Goal: Information Seeking & Learning: Learn about a topic

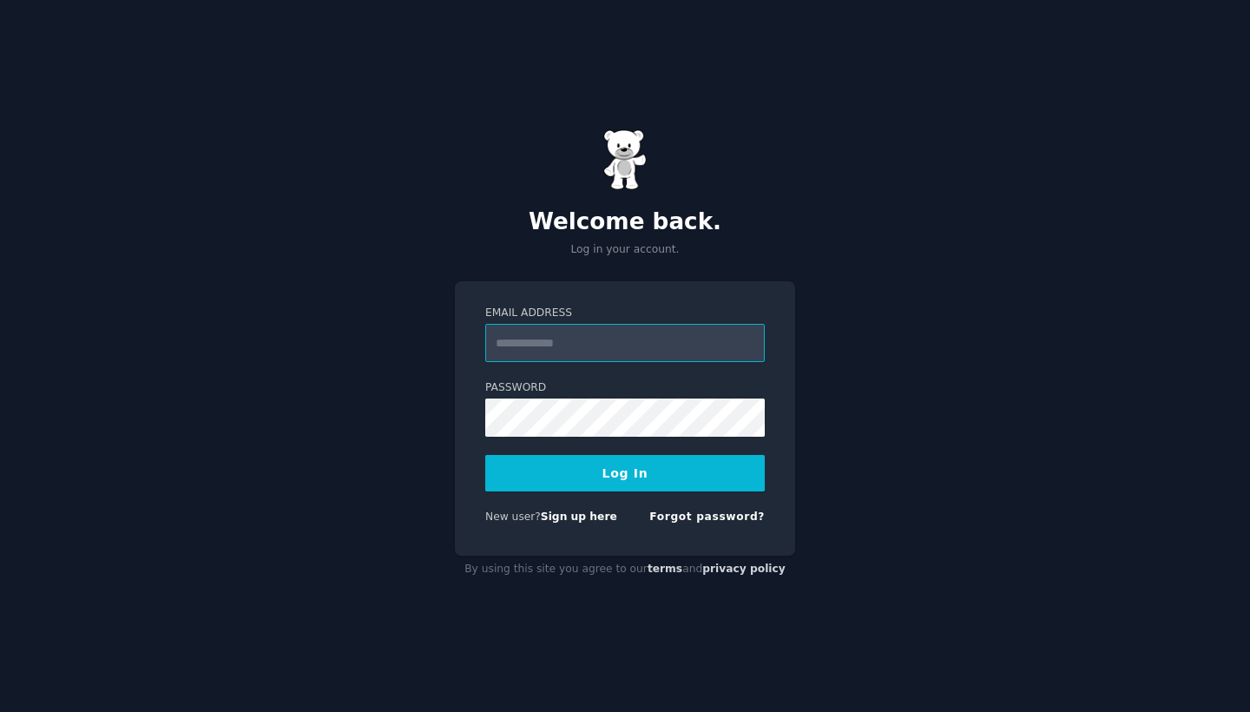
type input "**********"
click at [625, 472] on button "Log In" at bounding box center [624, 473] width 279 height 36
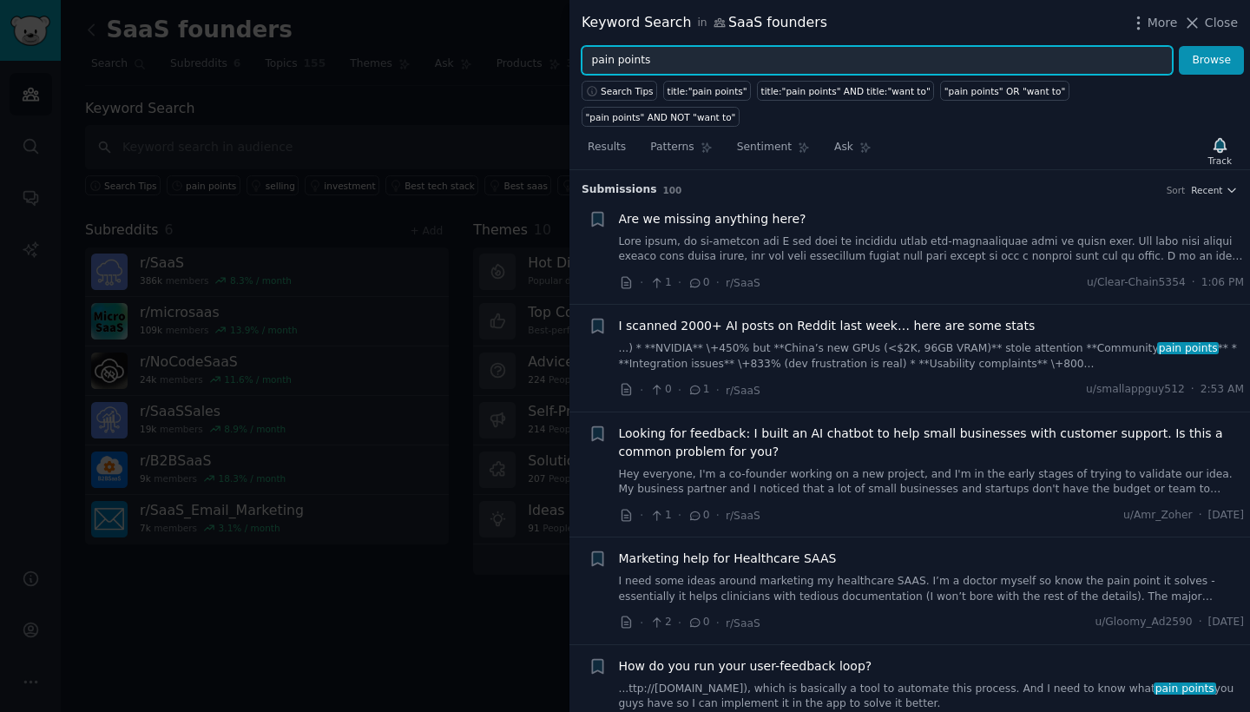
click at [778, 69] on input "pain points" at bounding box center [876, 61] width 591 height 30
drag, startPoint x: 778, startPoint y: 69, endPoint x: 589, endPoint y: 56, distance: 188.7
click at [589, 56] on input "pain points" at bounding box center [876, 61] width 591 height 30
click at [1211, 60] on button "Browse" at bounding box center [1210, 61] width 65 height 30
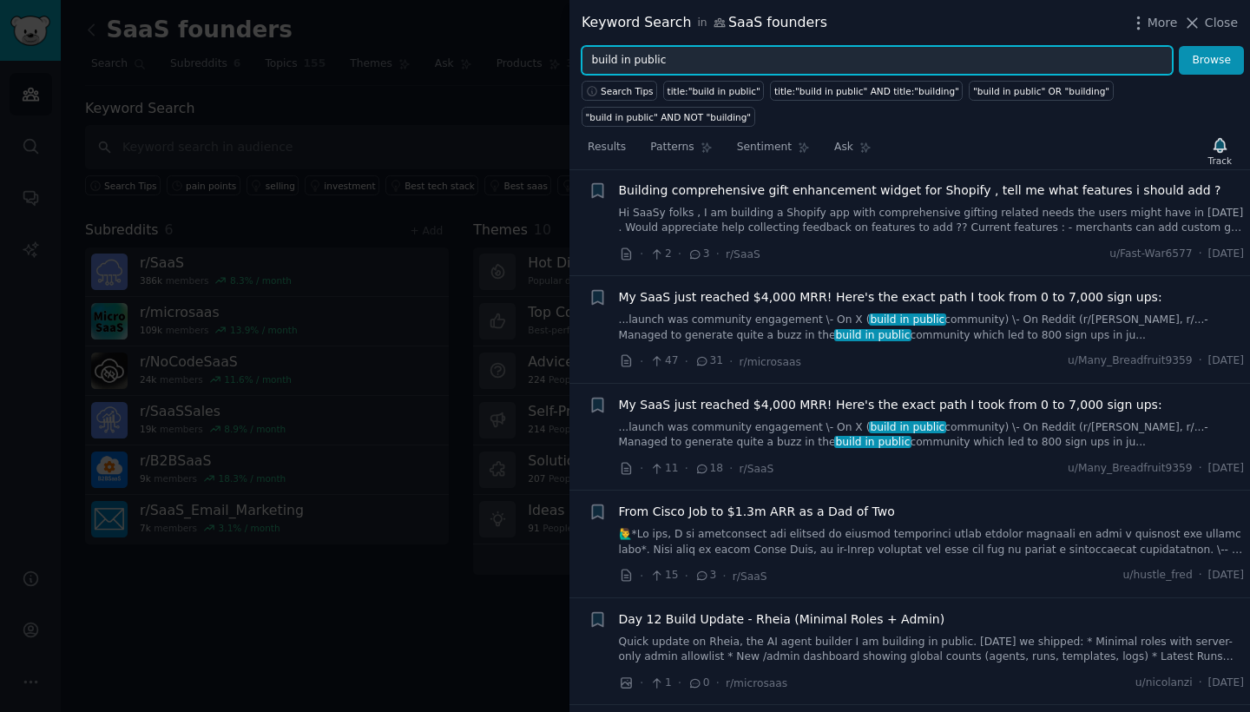
scroll to position [1212, 0]
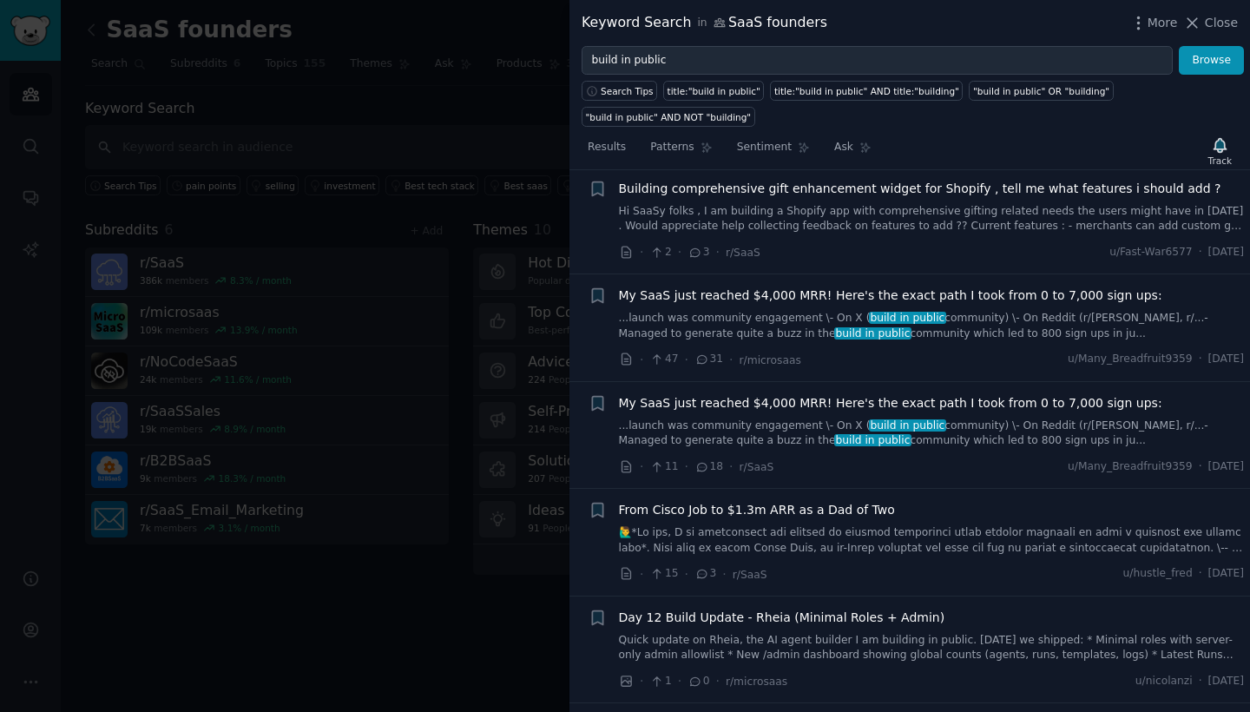
click at [976, 311] on link "...launch was community engagement \- On X ( build in public community) \- On R…" at bounding box center [932, 326] width 626 height 30
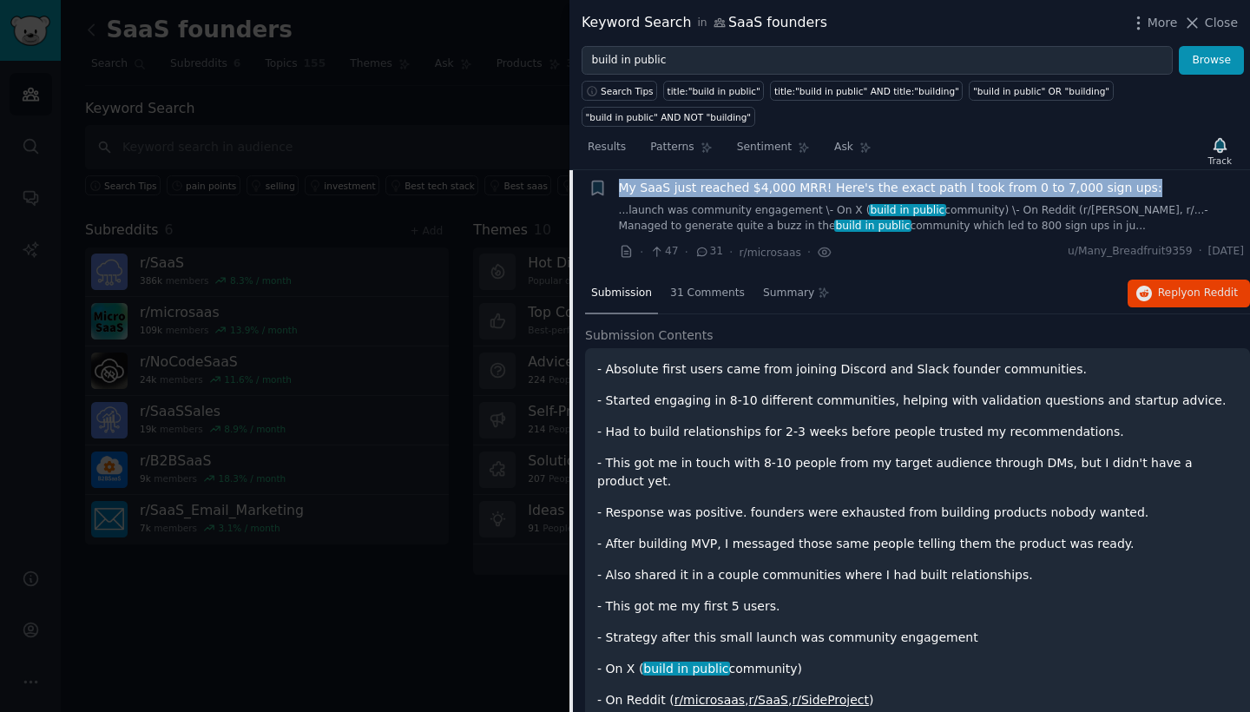
scroll to position [1316, 0]
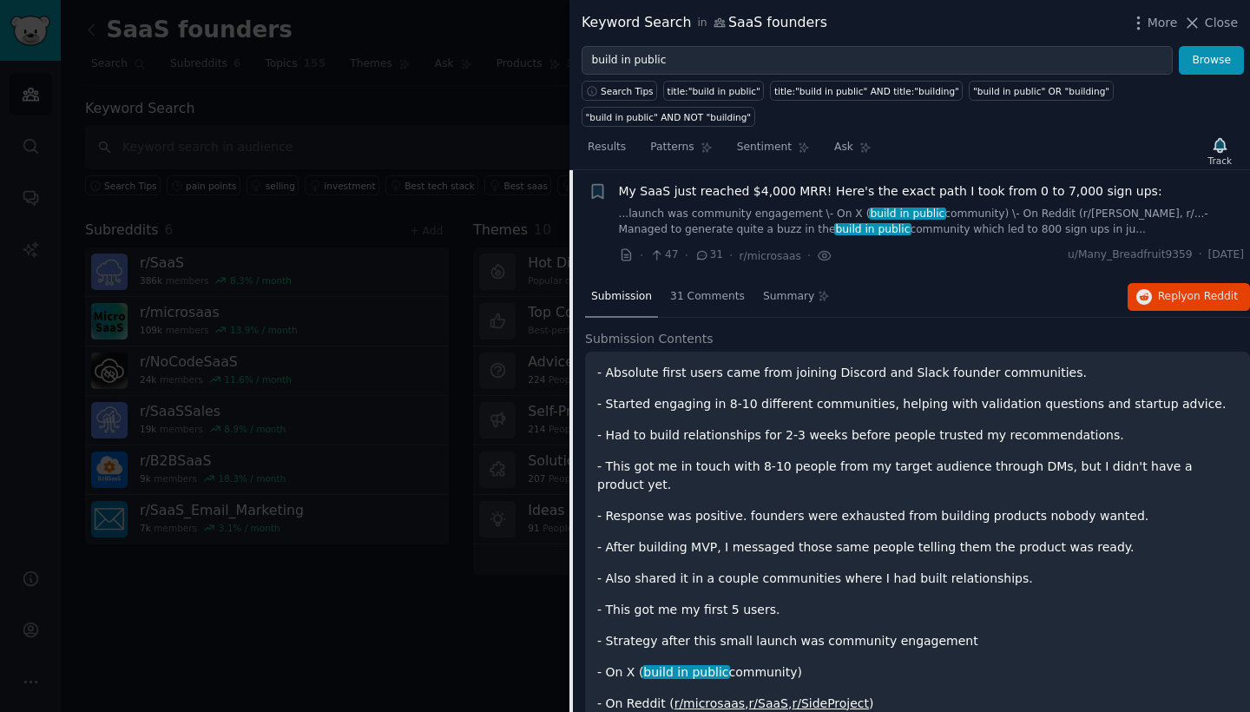
click at [675, 330] on span "Submission Contents" at bounding box center [649, 339] width 128 height 18
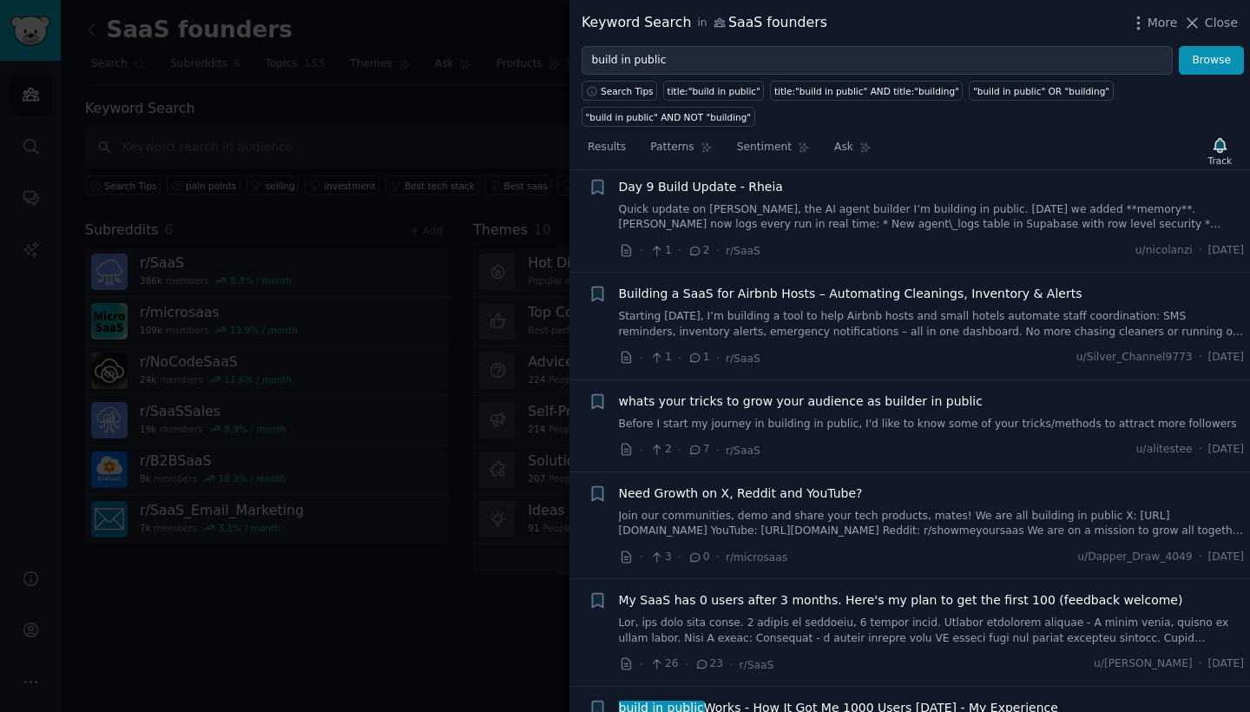
scroll to position [5293, 0]
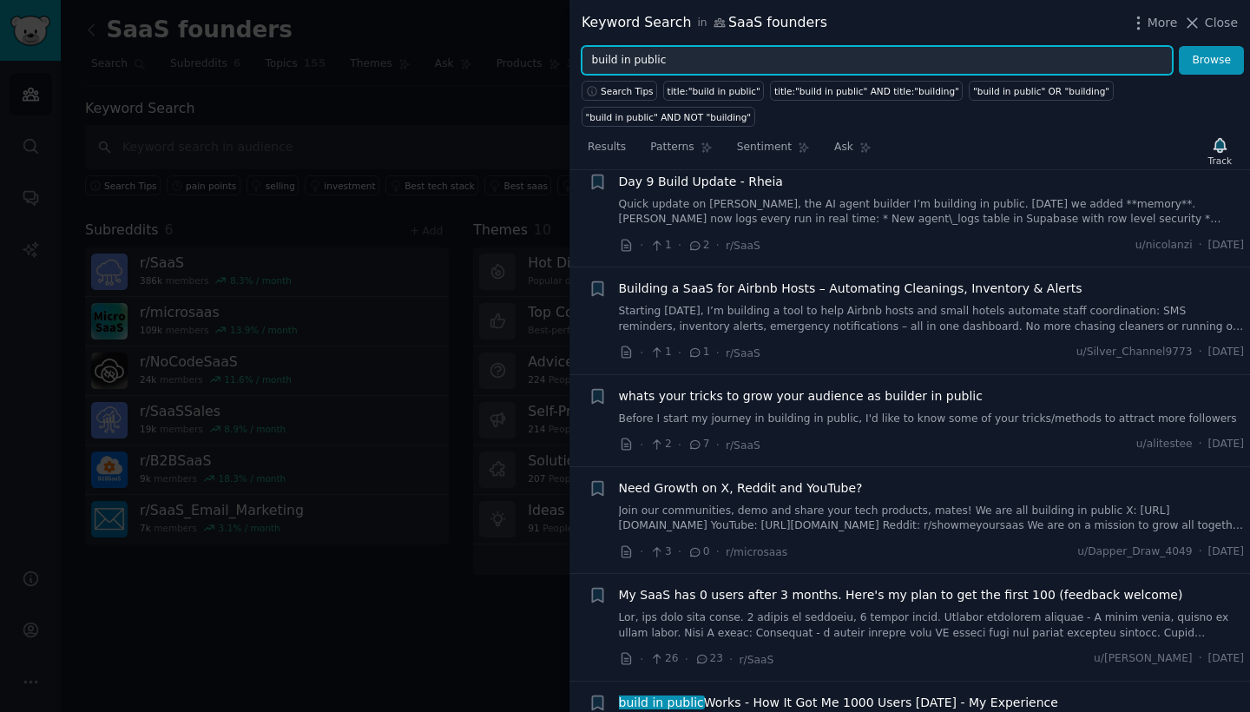
click at [753, 67] on input "build in public" at bounding box center [876, 61] width 591 height 30
click at [765, 60] on input "build in public" at bounding box center [876, 61] width 591 height 30
click at [1211, 60] on button "Browse" at bounding box center [1210, 61] width 65 height 30
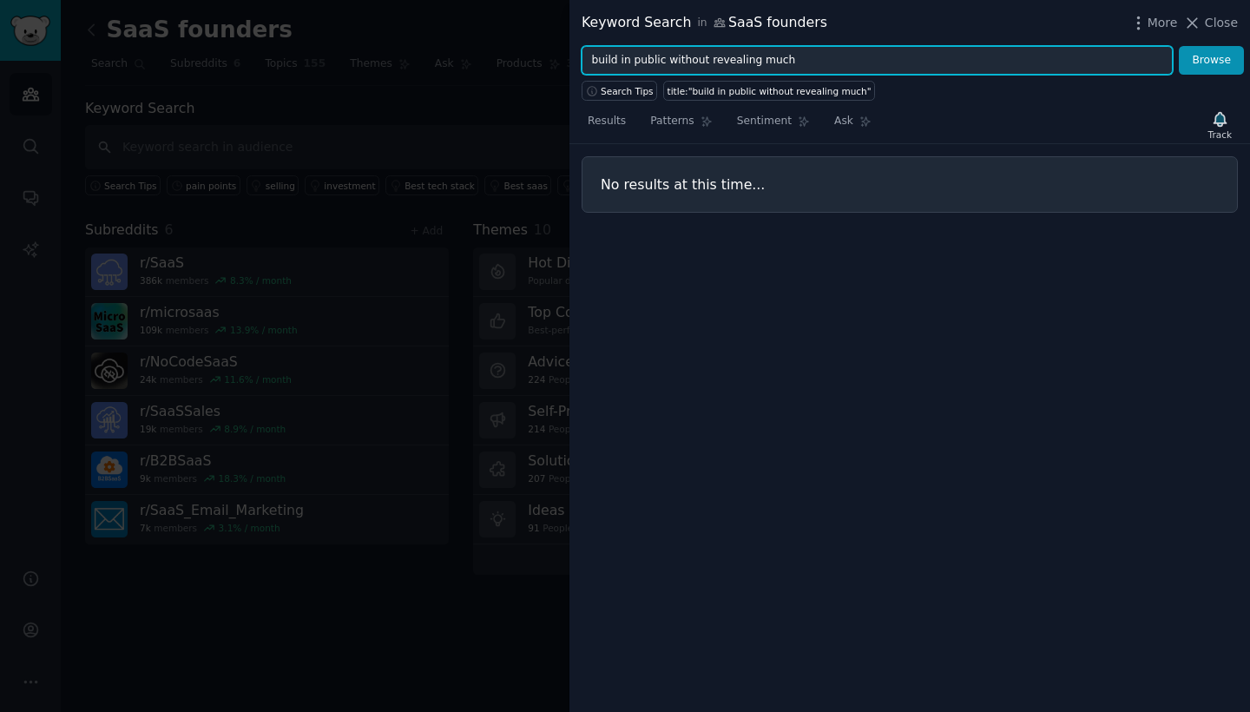
drag, startPoint x: 791, startPoint y: 62, endPoint x: 666, endPoint y: 61, distance: 124.1
click at [666, 61] on input "build in public without revealing much" at bounding box center [876, 61] width 591 height 30
click at [618, 60] on input "build in public" at bounding box center [876, 61] width 591 height 30
type input "building in public"
click at [1211, 60] on button "Browse" at bounding box center [1210, 61] width 65 height 30
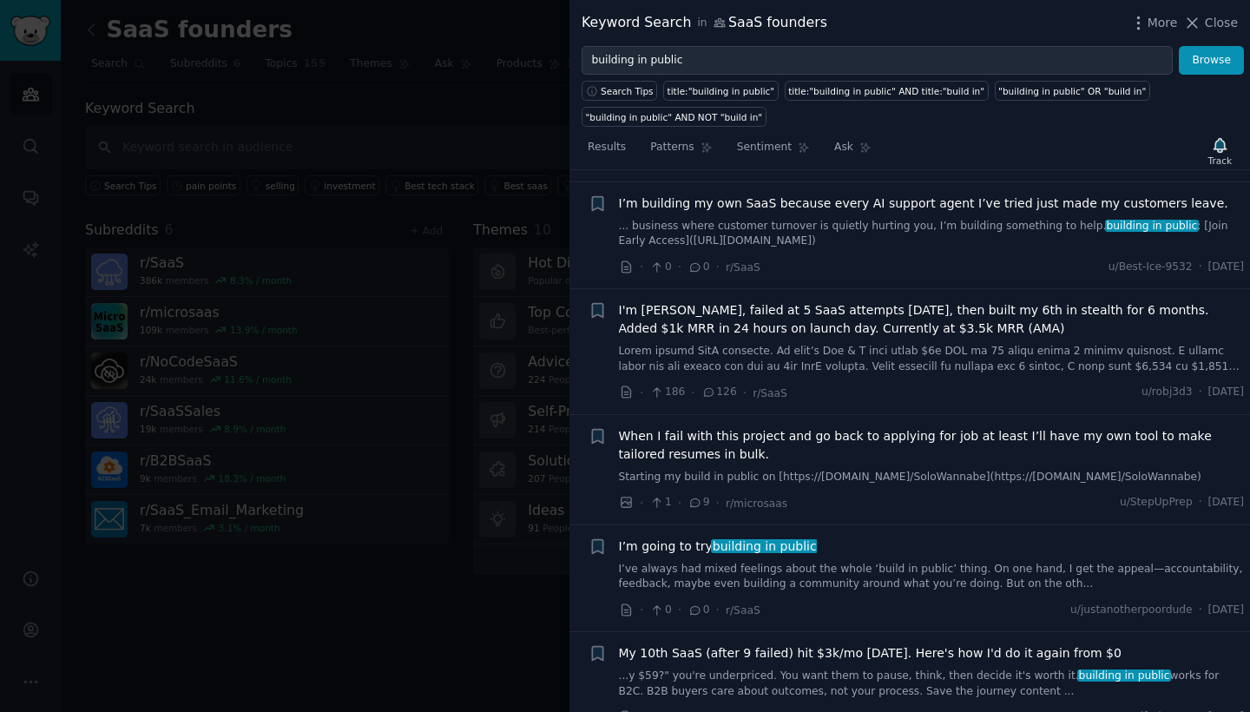
scroll to position [10409, 0]
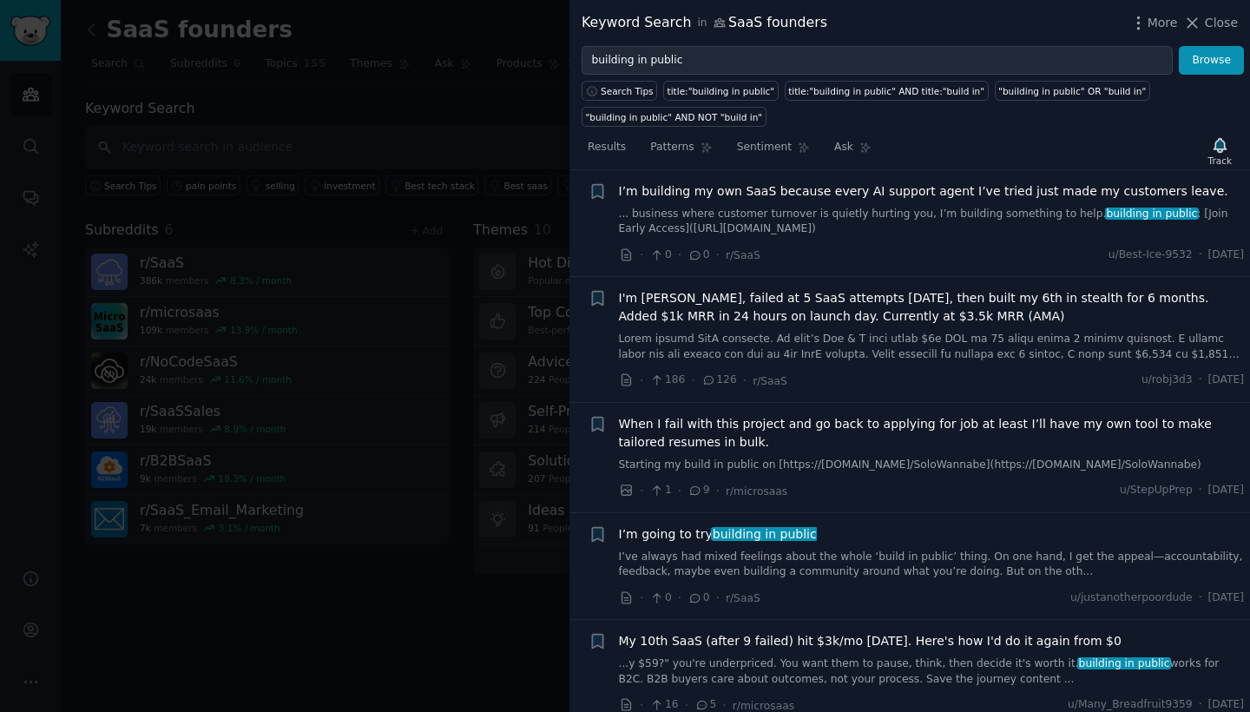
click at [538, 588] on div at bounding box center [625, 356] width 1250 height 712
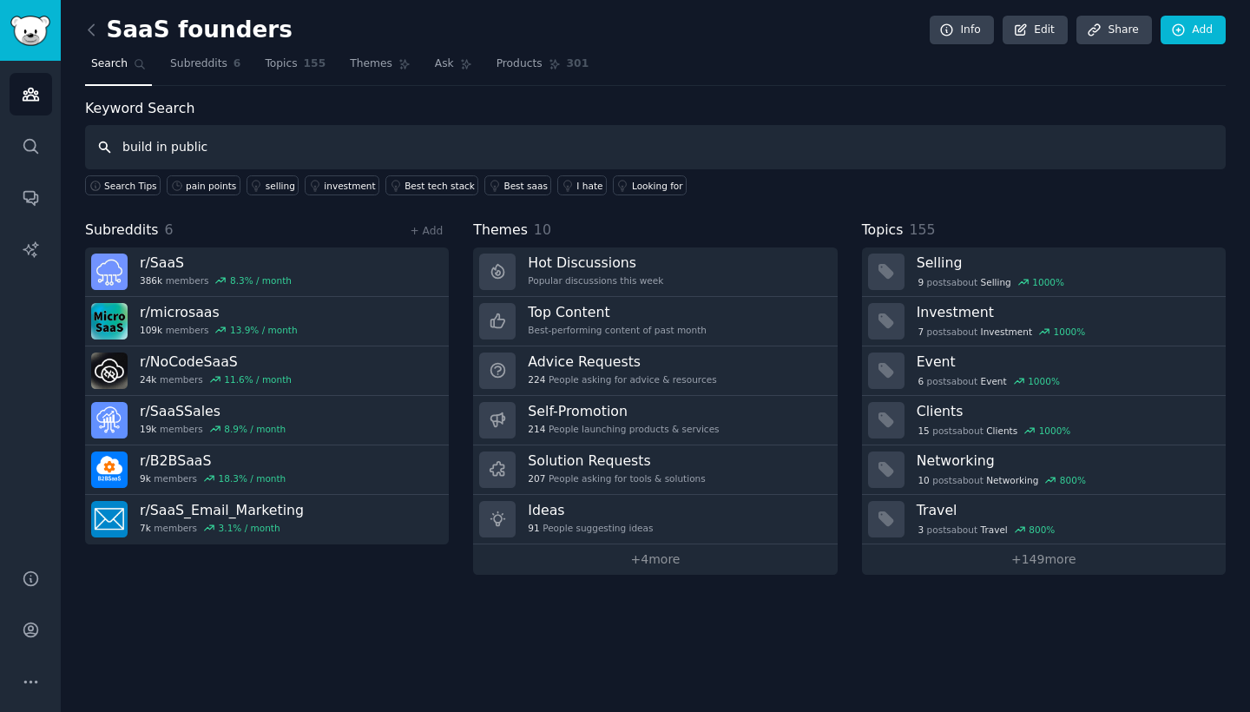
type input "build in public"
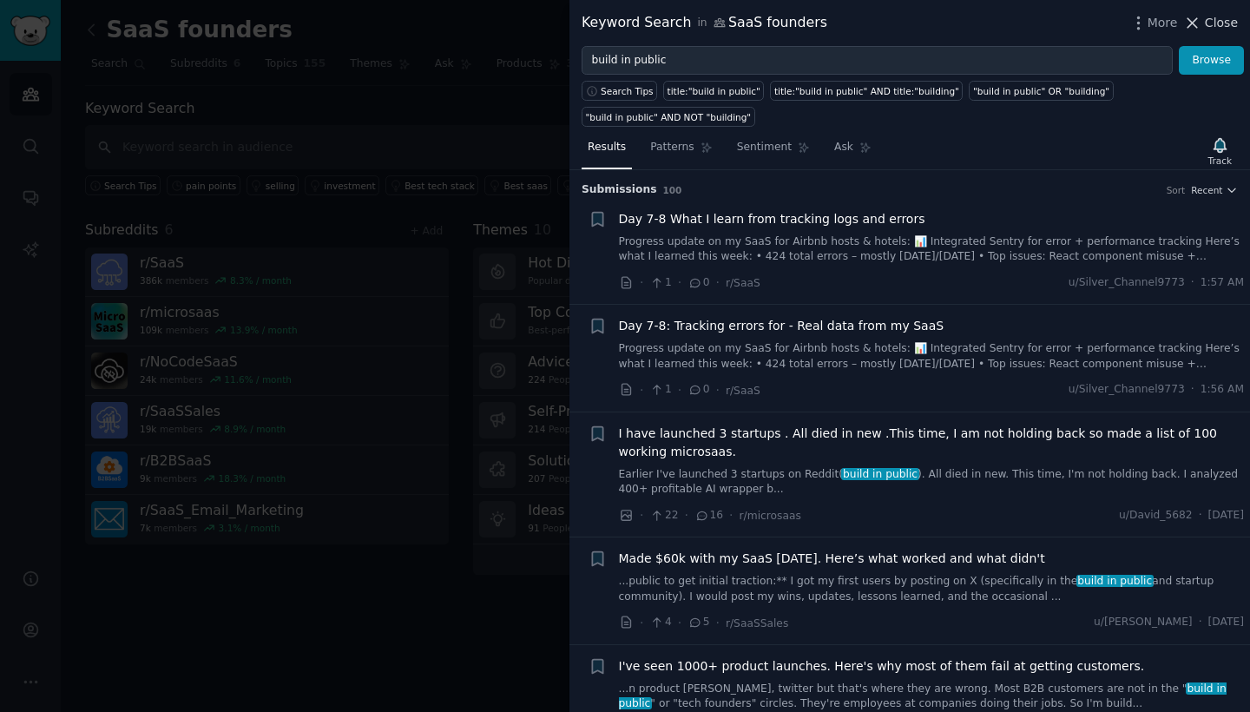
click at [1190, 25] on icon at bounding box center [1192, 23] width 18 height 18
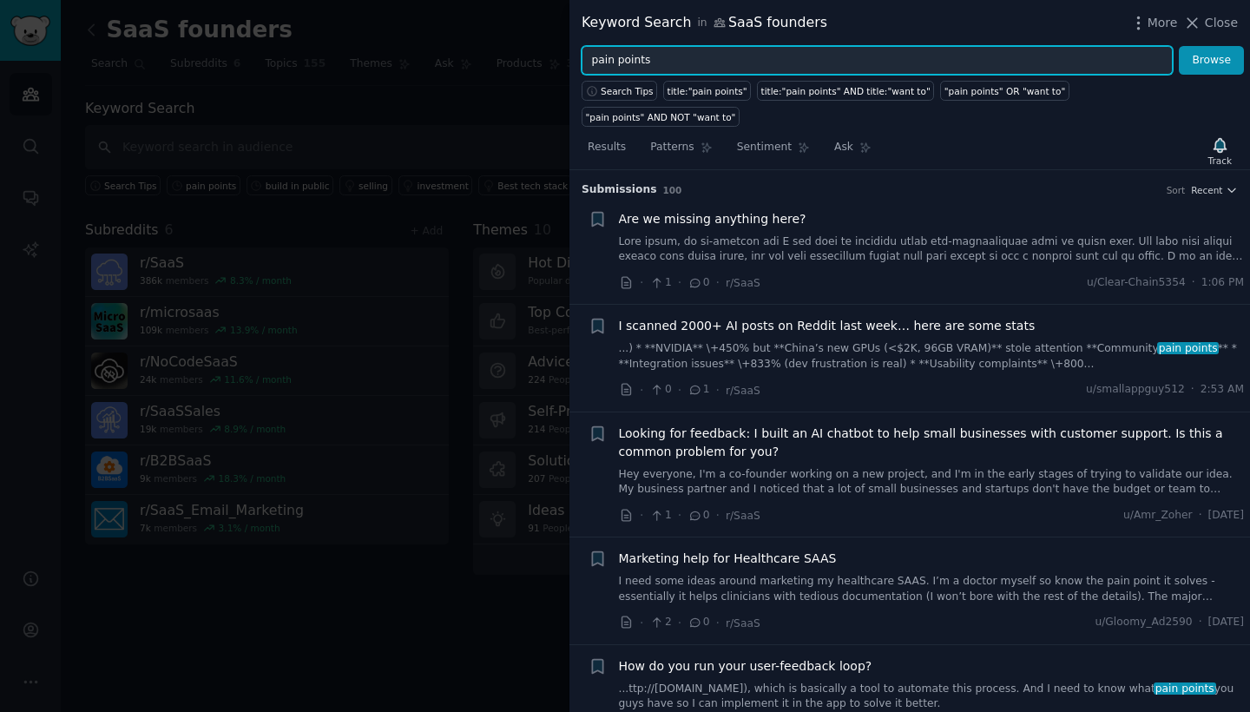
click at [712, 69] on input "pain points" at bounding box center [876, 61] width 591 height 30
drag, startPoint x: 712, startPoint y: 69, endPoint x: 590, endPoint y: 43, distance: 125.1
click at [590, 43] on div "Keyword Search in SaaS founders More Close pain points Browse Search Tips title…" at bounding box center [909, 356] width 680 height 712
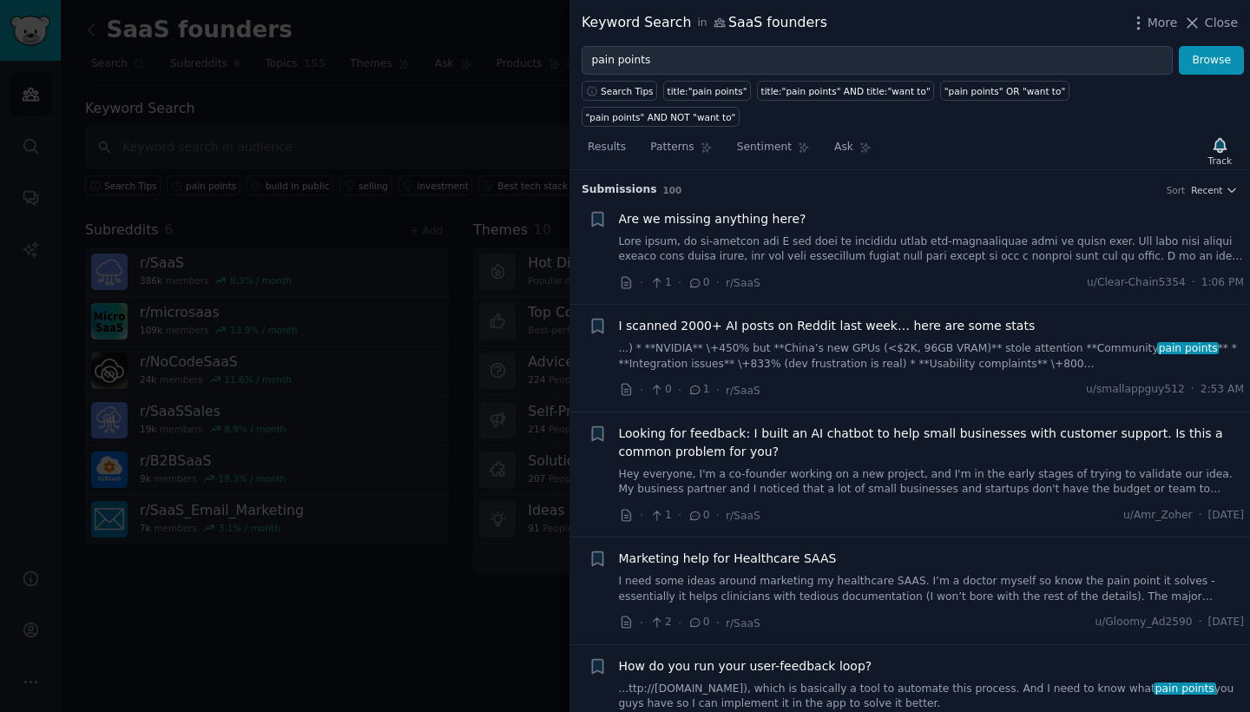
click at [828, 317] on span "I scanned 2000+ AI posts on Reddit last week… here are some stats" at bounding box center [827, 326] width 417 height 18
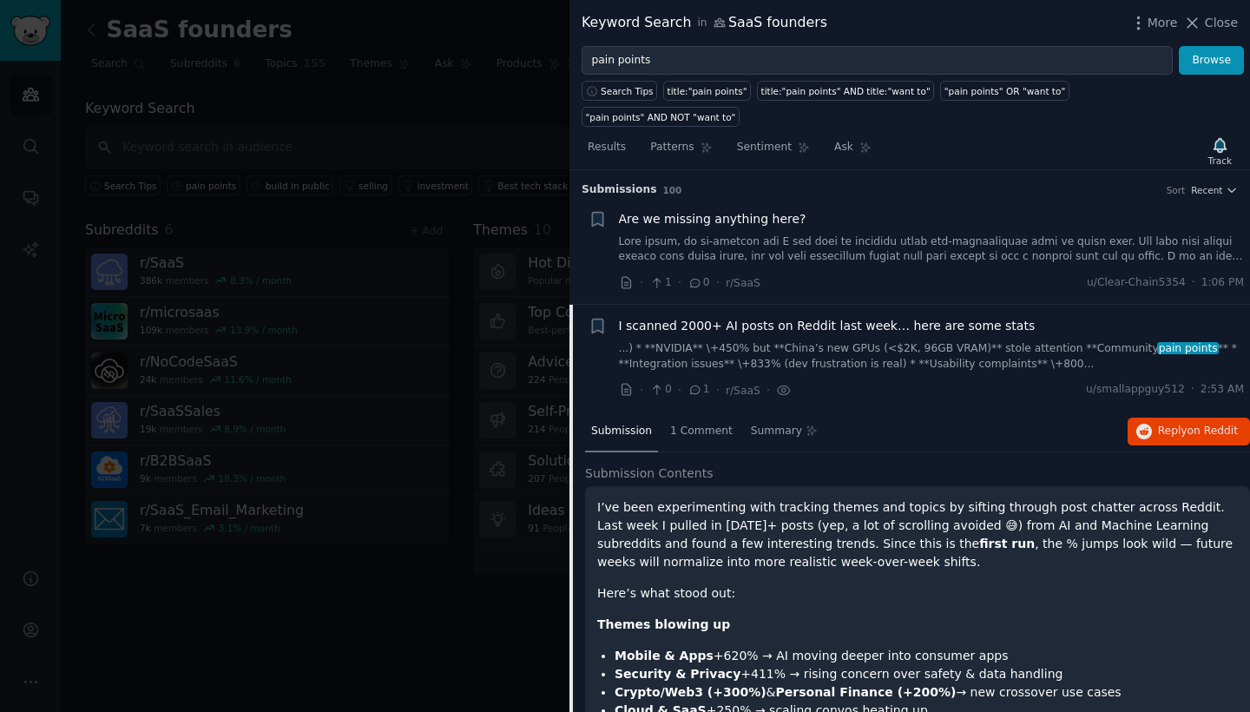
click at [914, 519] on p "I’ve been experimenting with tracking themes and topics by sifting through post…" at bounding box center [917, 534] width 640 height 73
click at [631, 423] on span "Submission" at bounding box center [621, 431] width 61 height 16
click at [633, 423] on span "Submission" at bounding box center [621, 431] width 61 height 16
click at [717, 423] on span "1 Comment" at bounding box center [701, 431] width 62 height 16
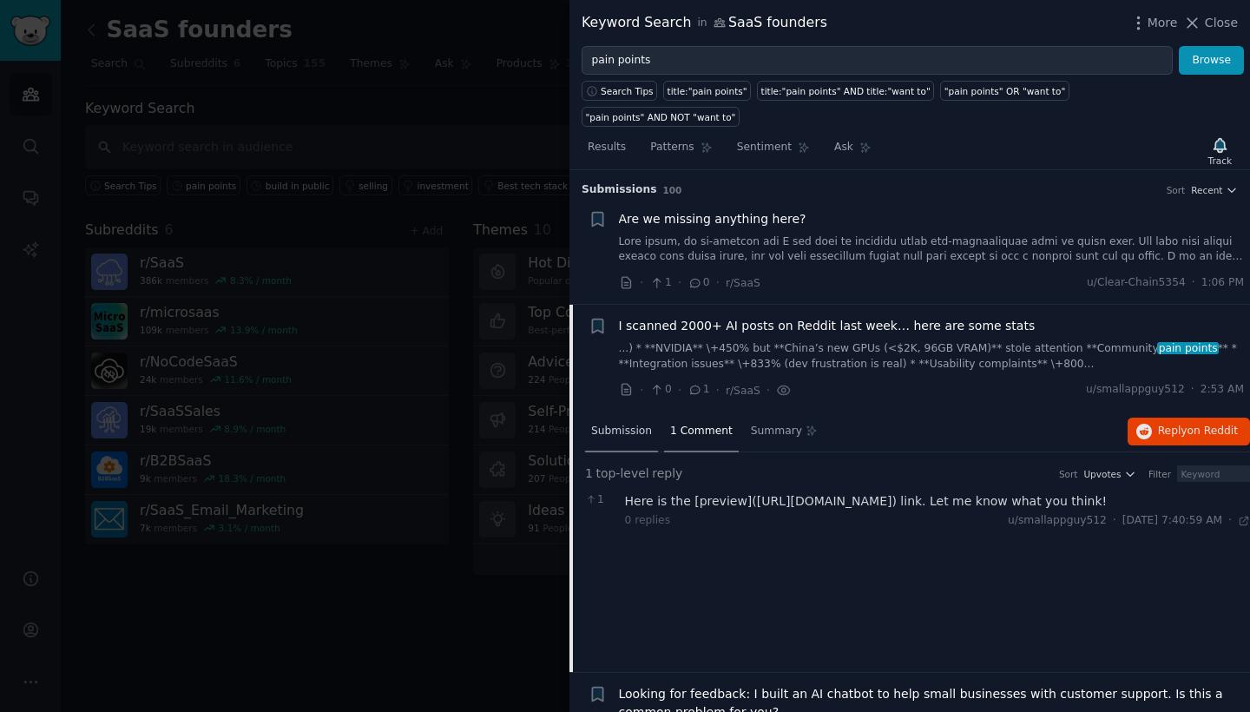
click at [631, 412] on div "Submission" at bounding box center [621, 432] width 73 height 42
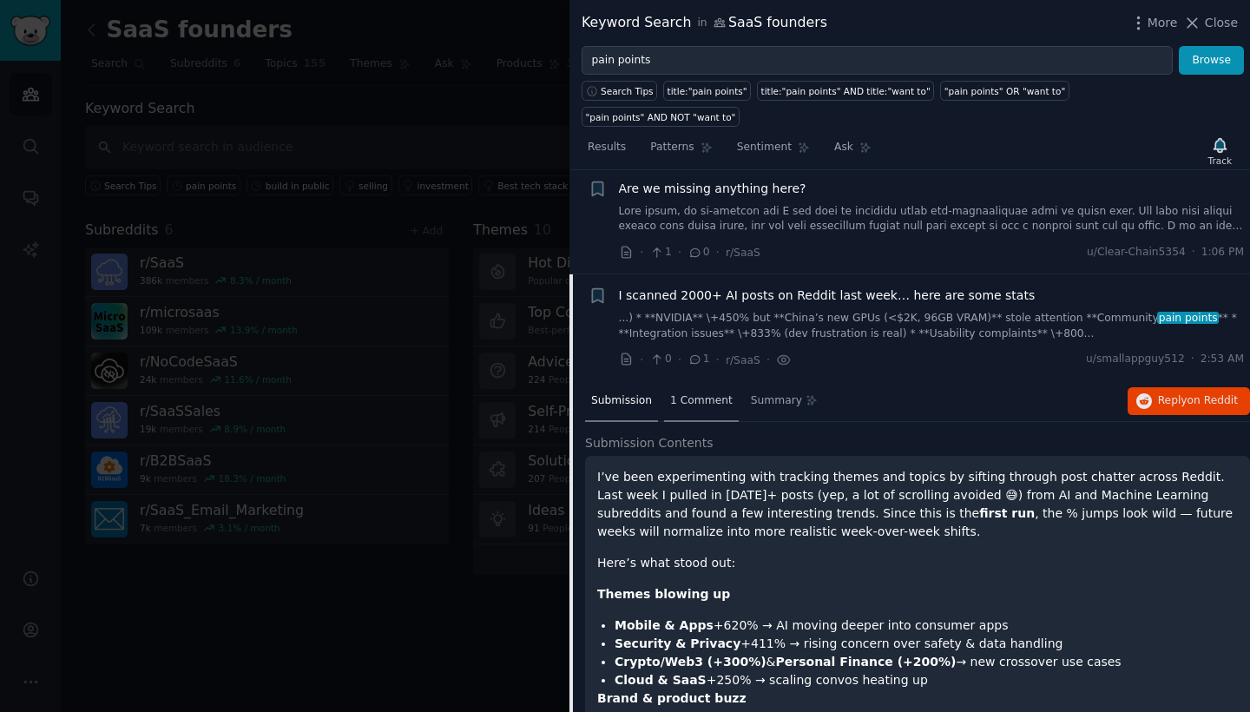
scroll to position [26, 0]
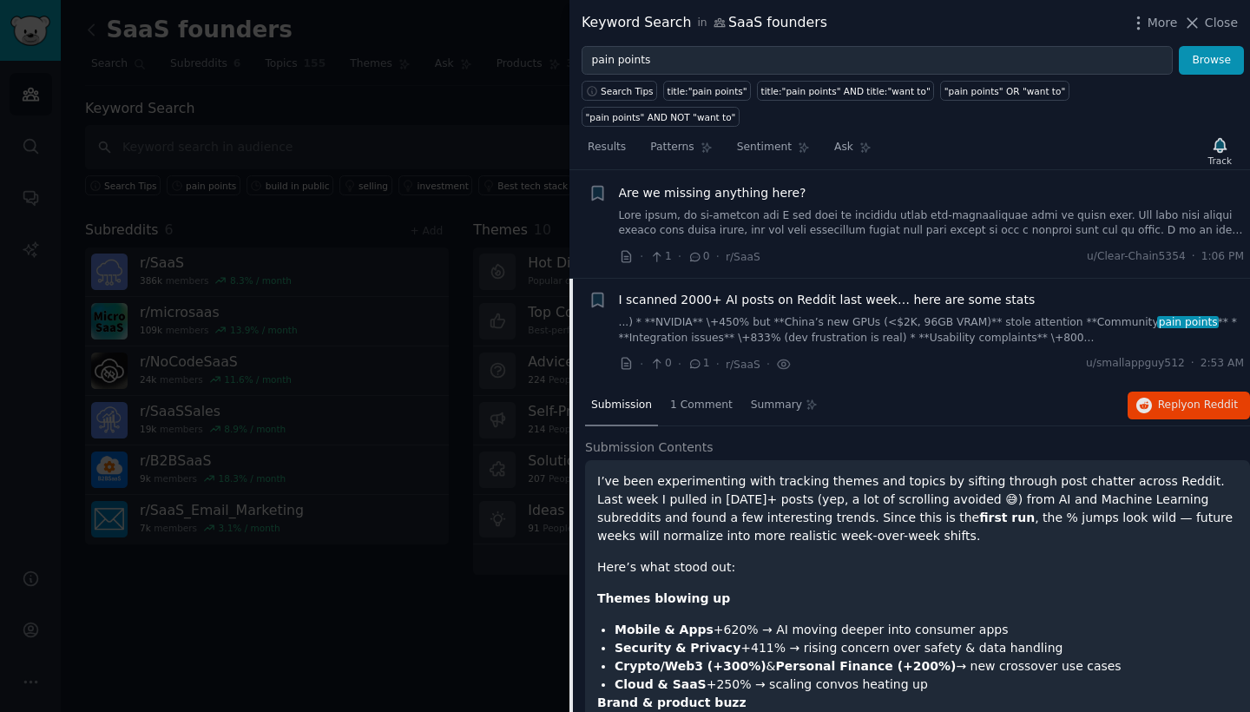
click at [696, 291] on span "I scanned 2000+ AI posts on Reddit last week… here are some stats" at bounding box center [827, 300] width 417 height 18
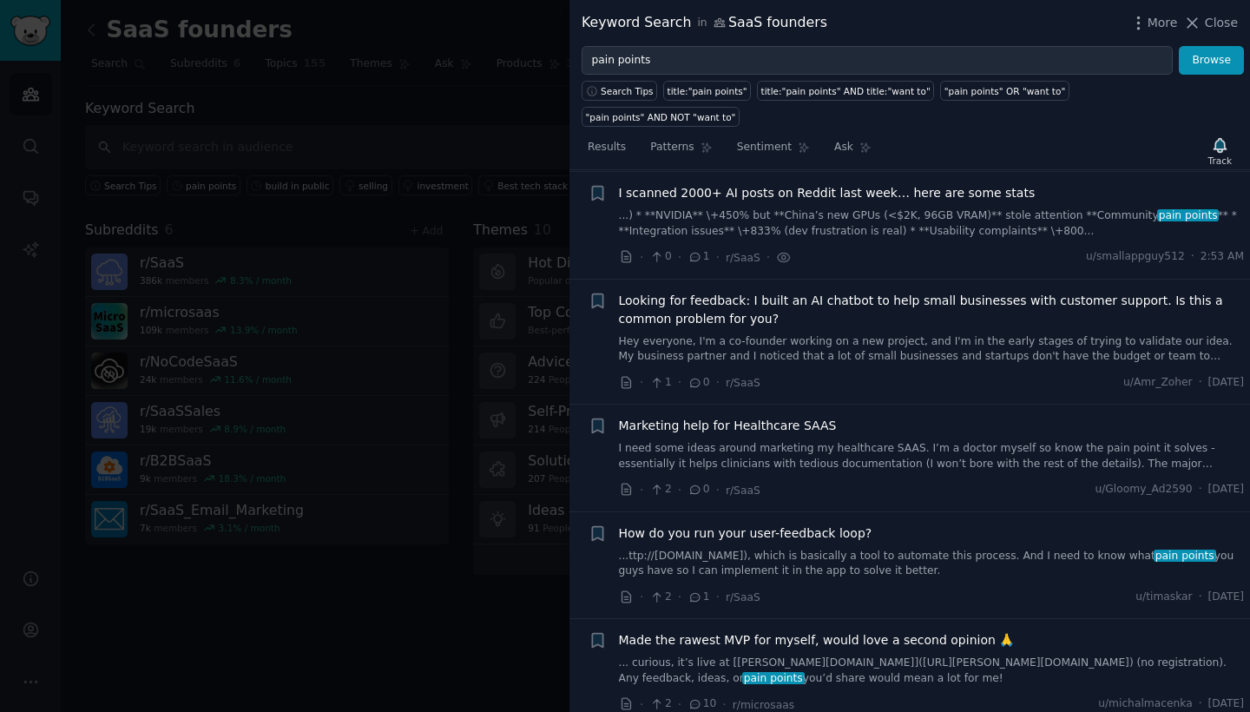
scroll to position [134, 0]
click at [715, 183] on span "I scanned 2000+ AI posts on Reddit last week… here are some stats" at bounding box center [827, 192] width 417 height 18
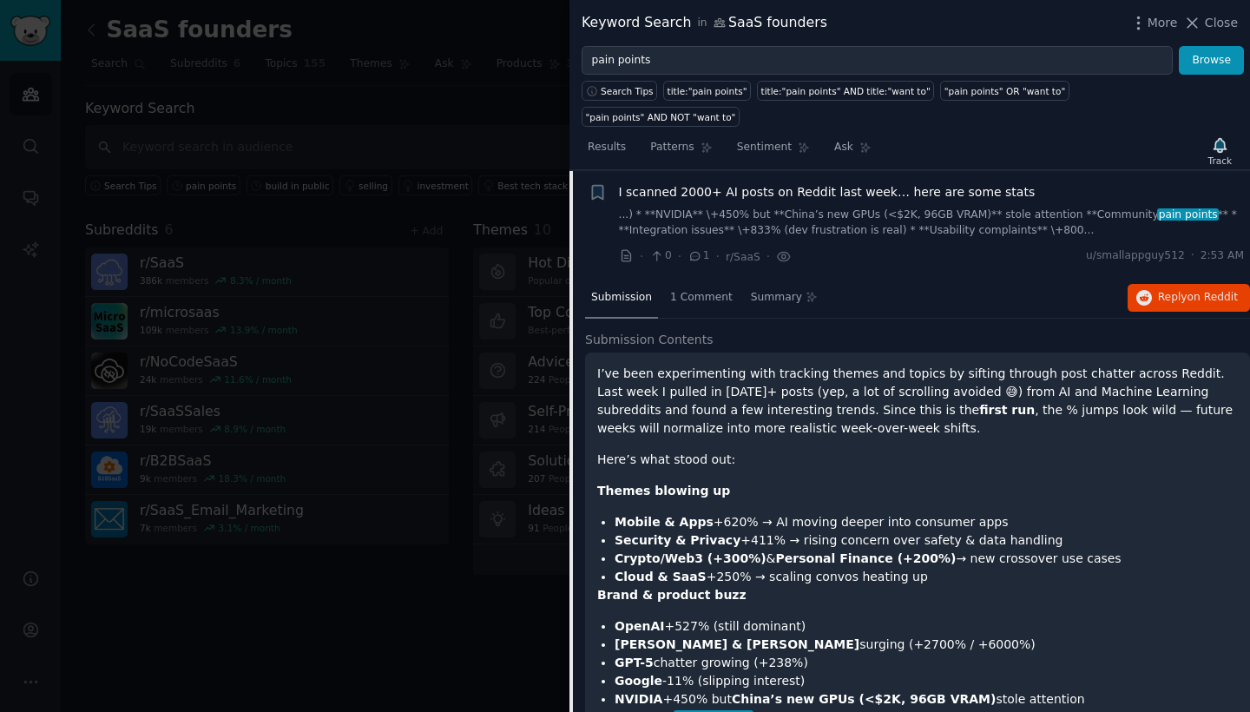
scroll to position [133, 0]
click at [1141, 249] on span "u/smallappguy512" at bounding box center [1135, 257] width 99 height 16
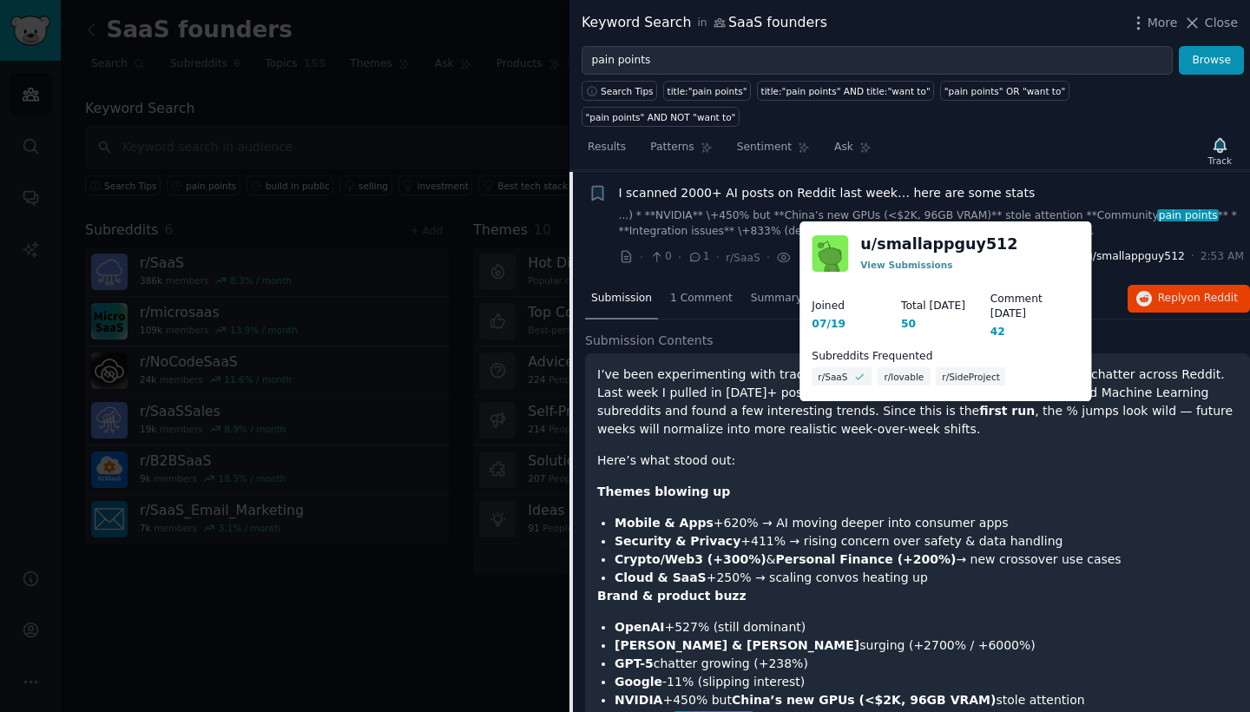
click at [1145, 249] on span "u/smallappguy512" at bounding box center [1135, 257] width 99 height 16
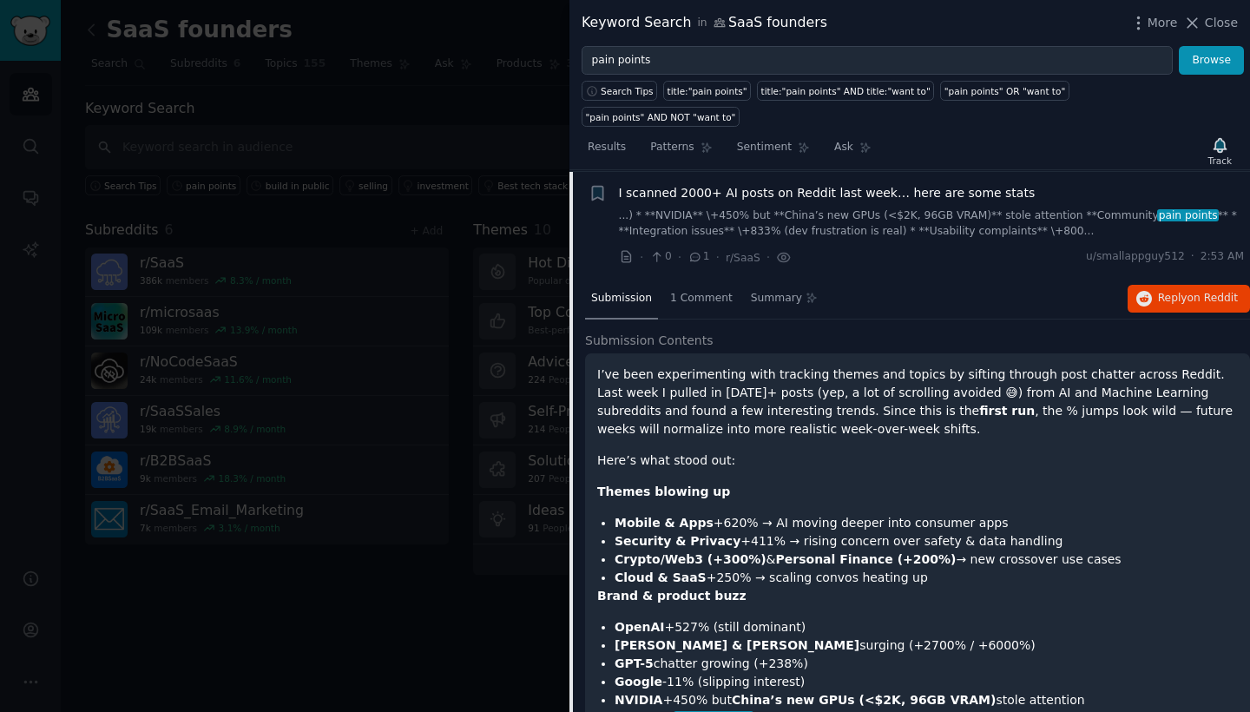
click at [965, 208] on link "...) * **NVIDIA** \+450% but **China’s new GPUs (<$2K, 96GB VRAM)** stole atten…" at bounding box center [932, 223] width 626 height 30
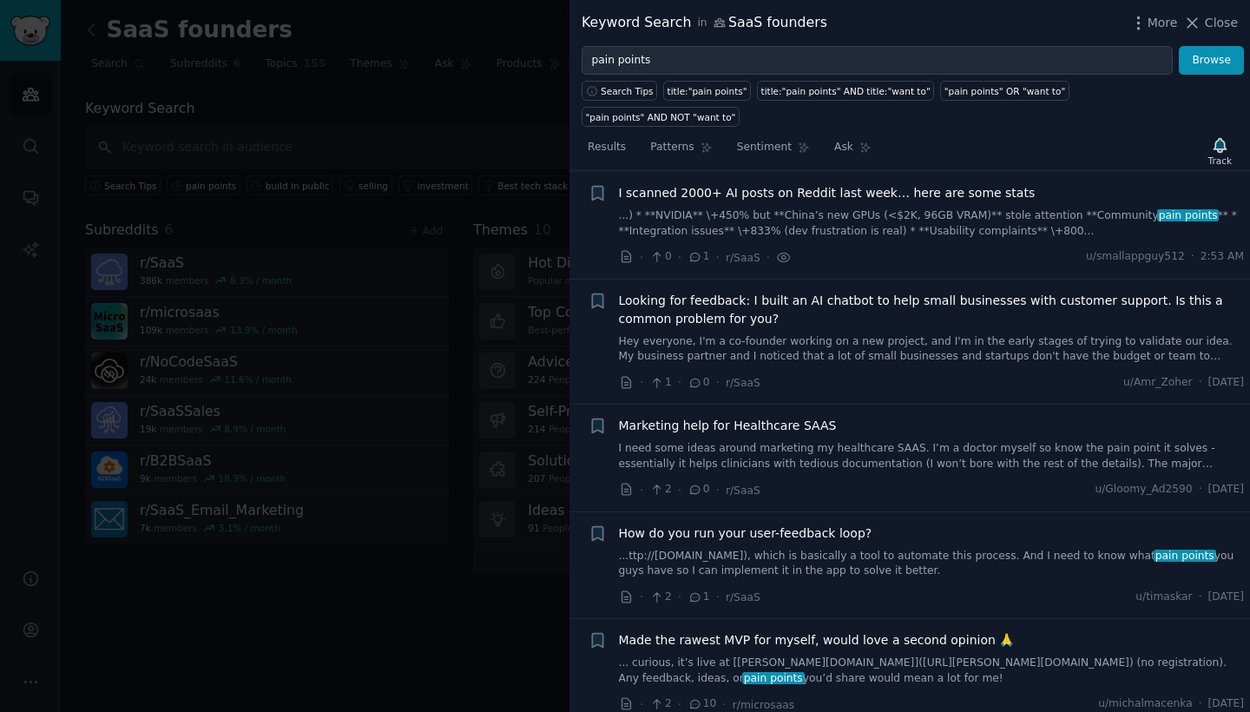
click at [965, 208] on link "...) * **NVIDIA** \+450% but **China’s new GPUs (<$2K, 96GB VRAM)** stole atten…" at bounding box center [932, 223] width 626 height 30
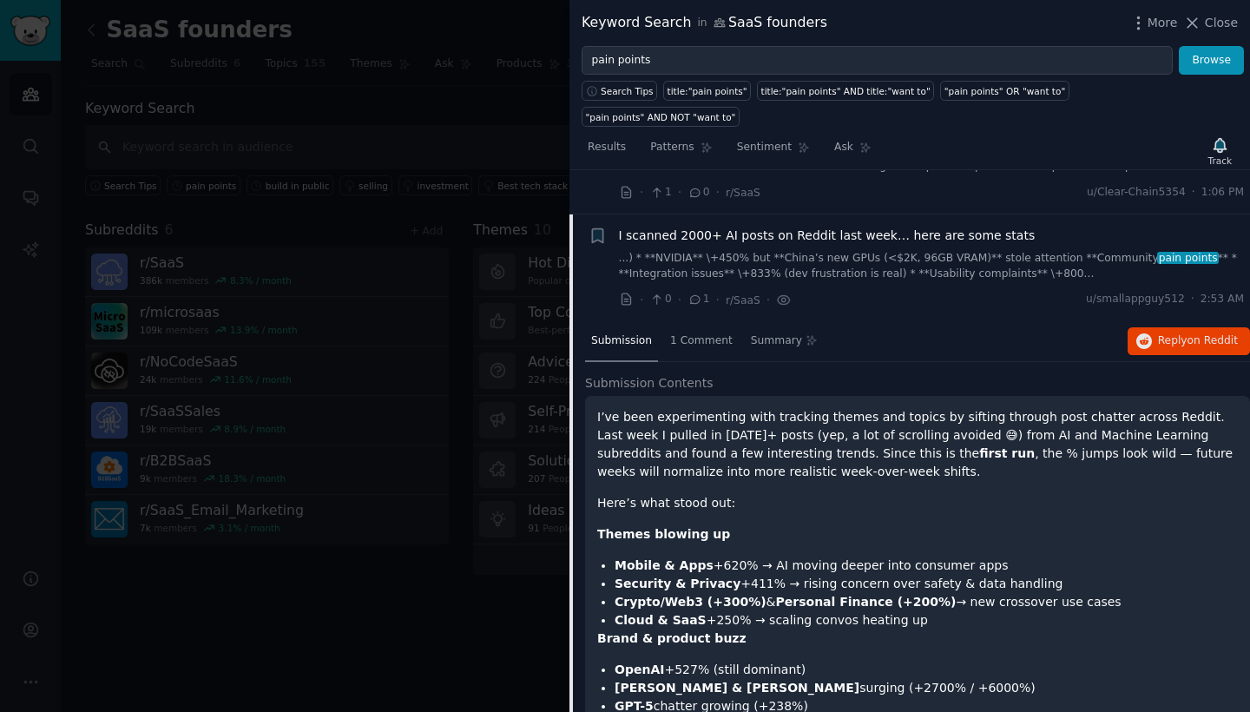
scroll to position [120, 0]
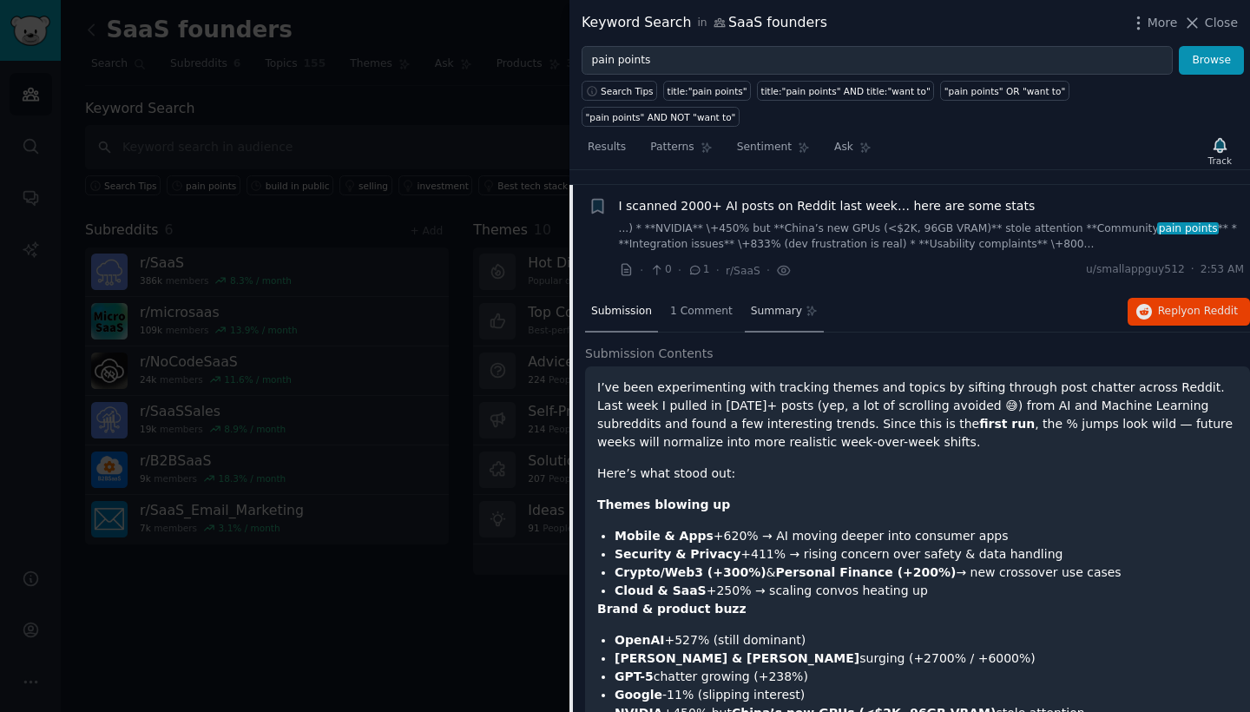
click at [745, 292] on div "Summary" at bounding box center [784, 313] width 79 height 42
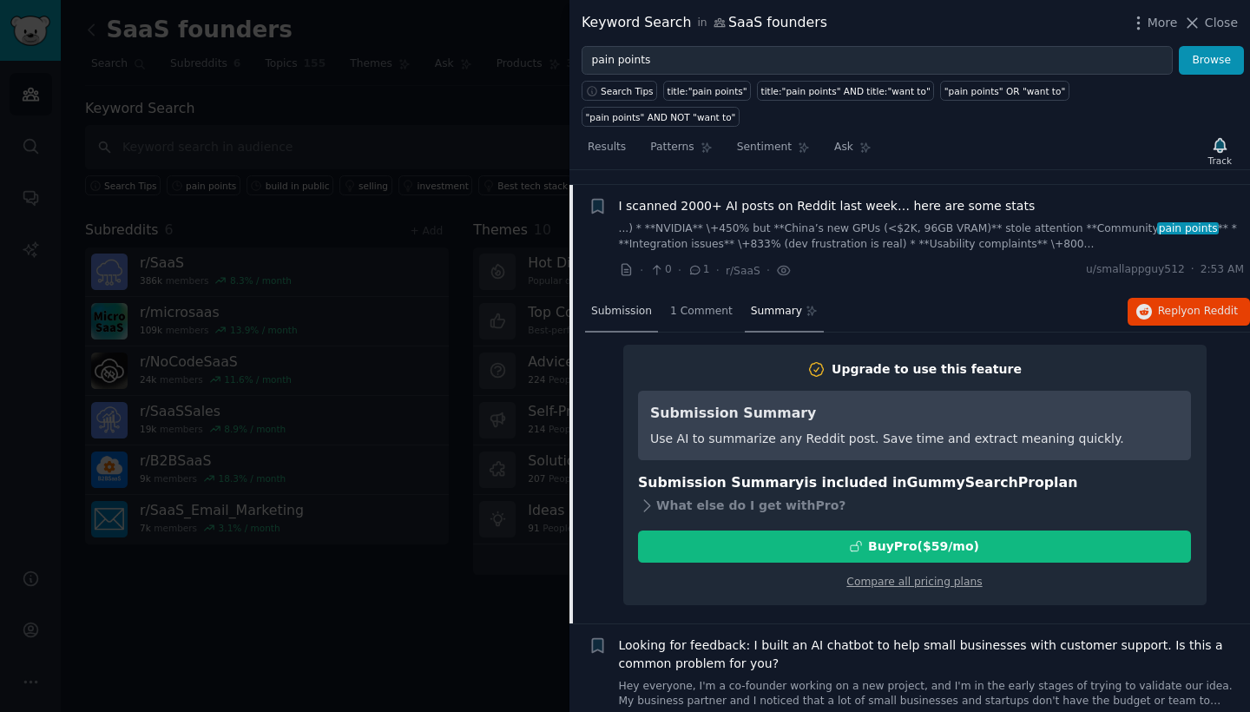
click at [640, 292] on div "Submission" at bounding box center [621, 313] width 73 height 42
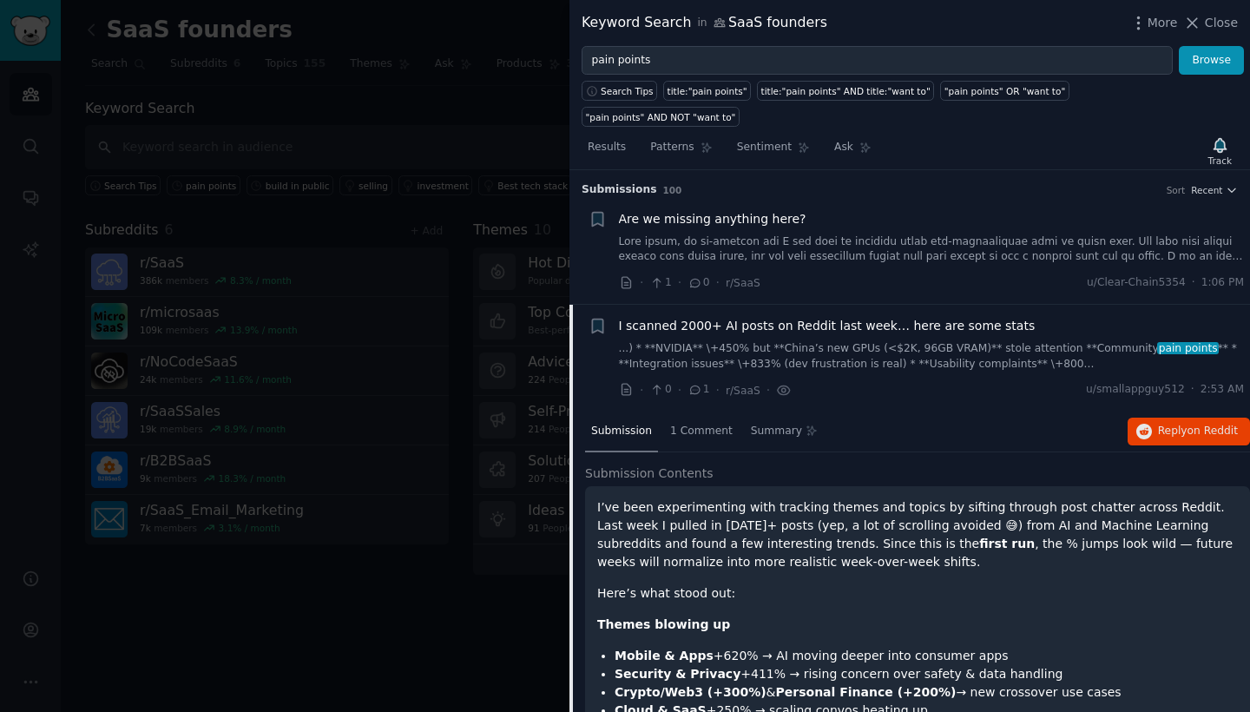
scroll to position [0, 0]
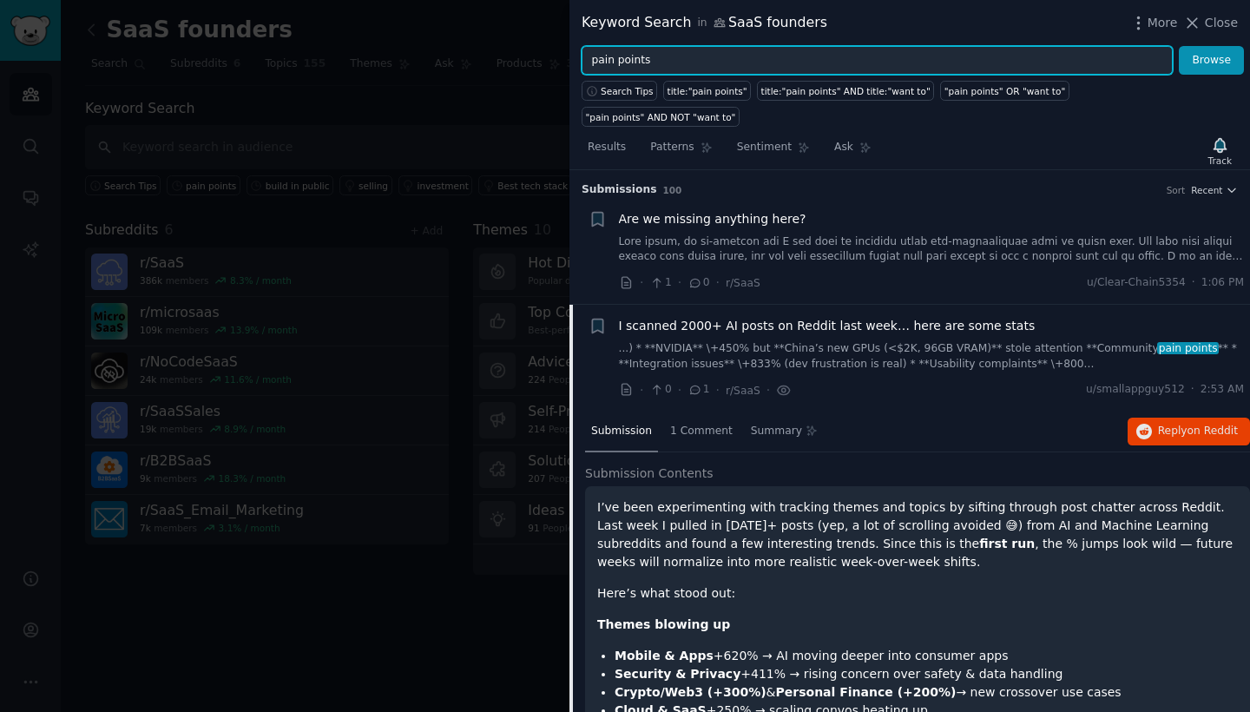
drag, startPoint x: 661, startPoint y: 53, endPoint x: 560, endPoint y: 44, distance: 101.9
click at [560, 44] on div "Keyword Search in SaaS founders More Close pain points Browse Search Tips title…" at bounding box center [625, 356] width 1250 height 712
type input "build in public"
click at [1211, 60] on button "Browse" at bounding box center [1210, 61] width 65 height 30
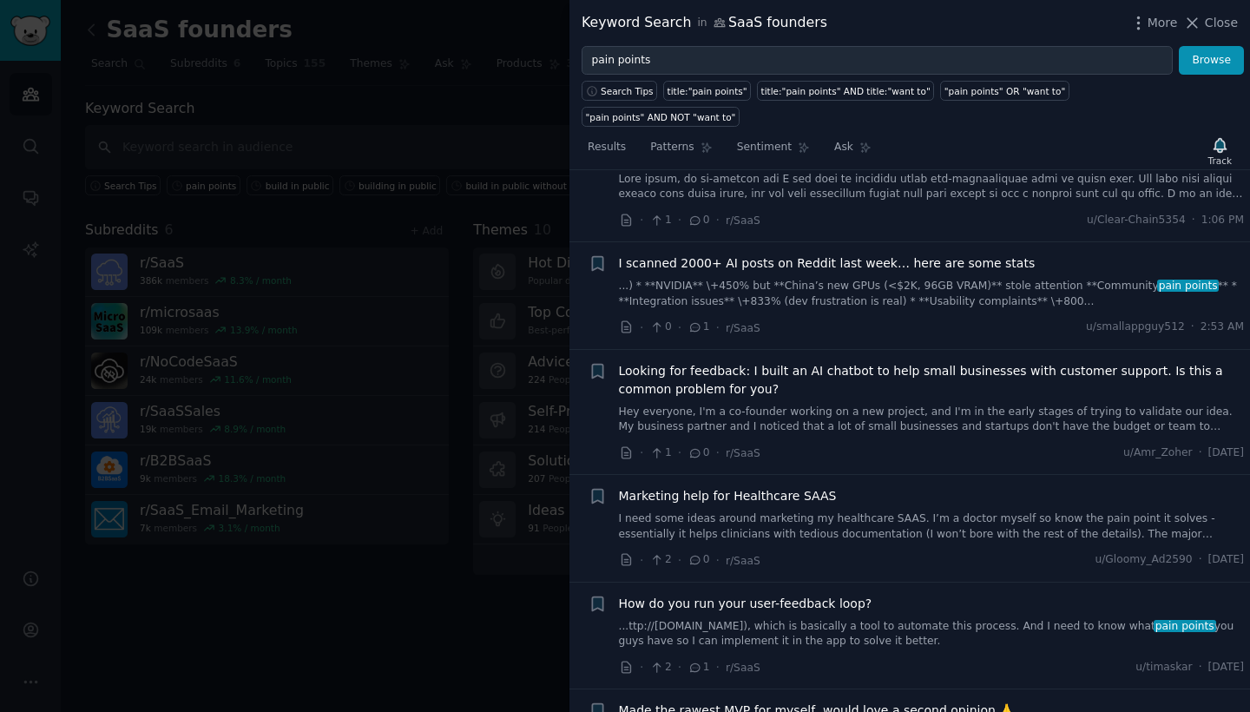
scroll to position [68, 0]
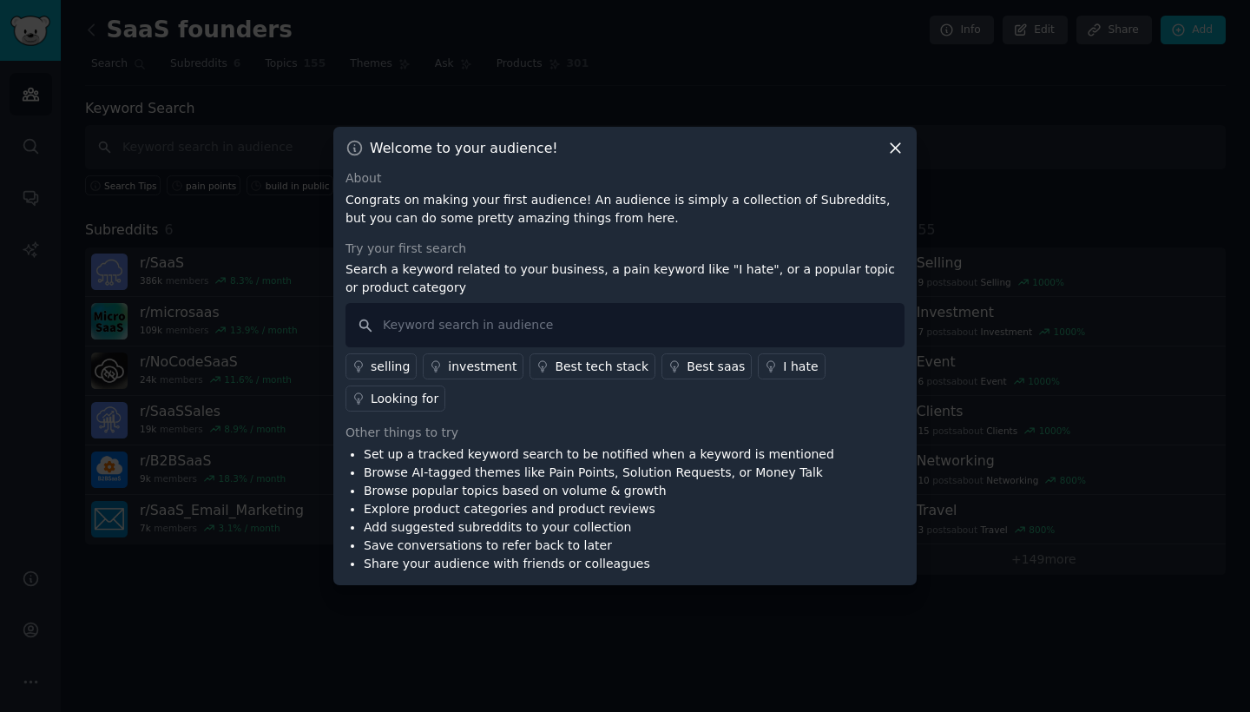
click at [903, 148] on icon at bounding box center [895, 148] width 18 height 18
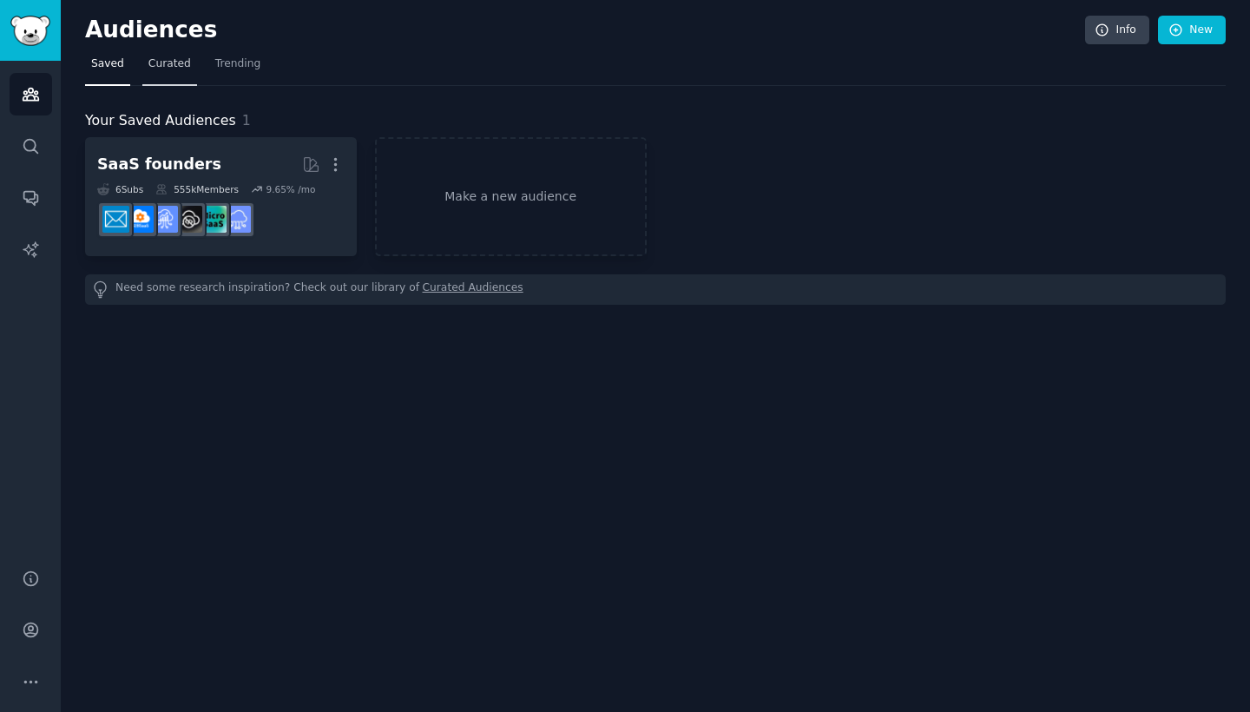
click at [191, 55] on link "Curated" at bounding box center [169, 68] width 55 height 36
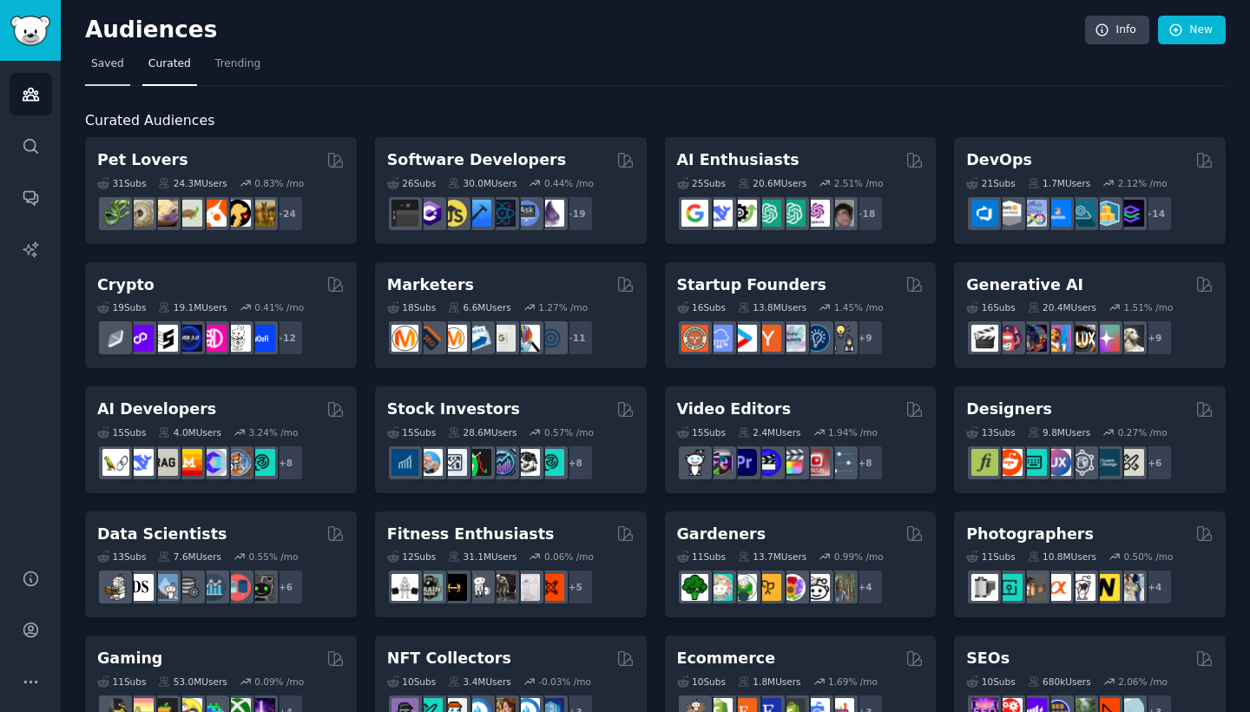
click at [115, 69] on span "Saved" at bounding box center [107, 64] width 33 height 16
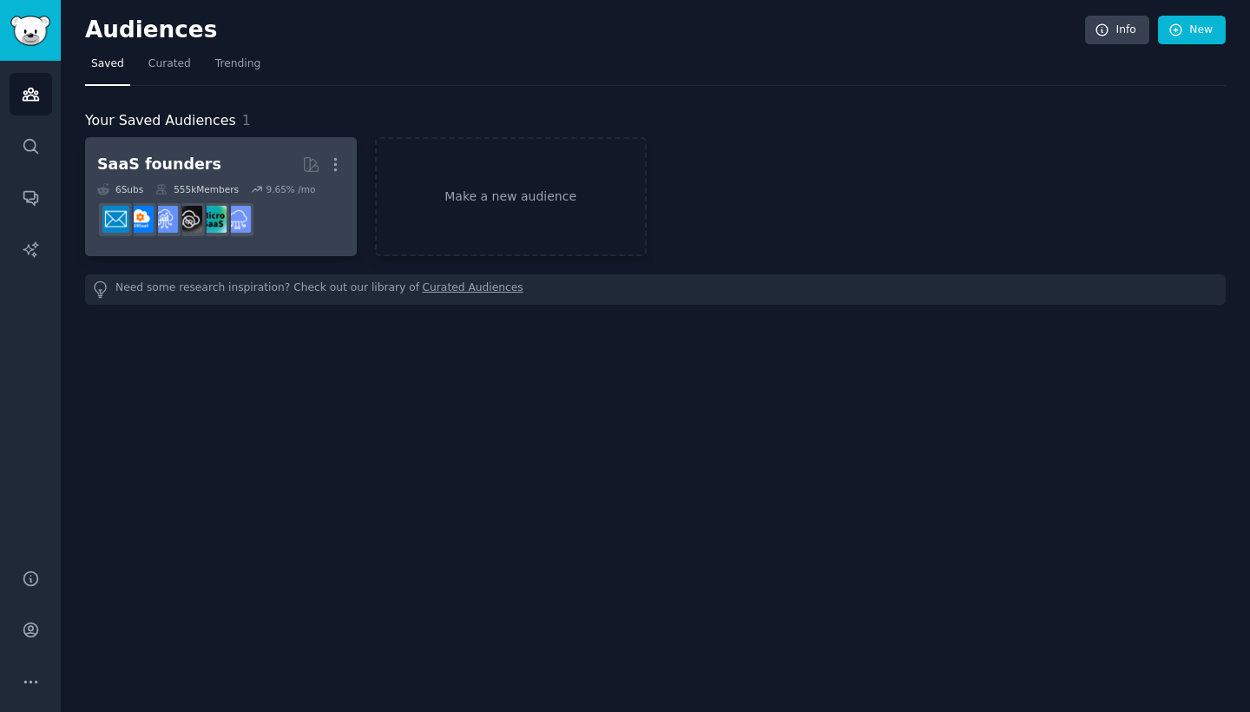
click at [241, 172] on h2 "SaaS founders More" at bounding box center [220, 164] width 247 height 30
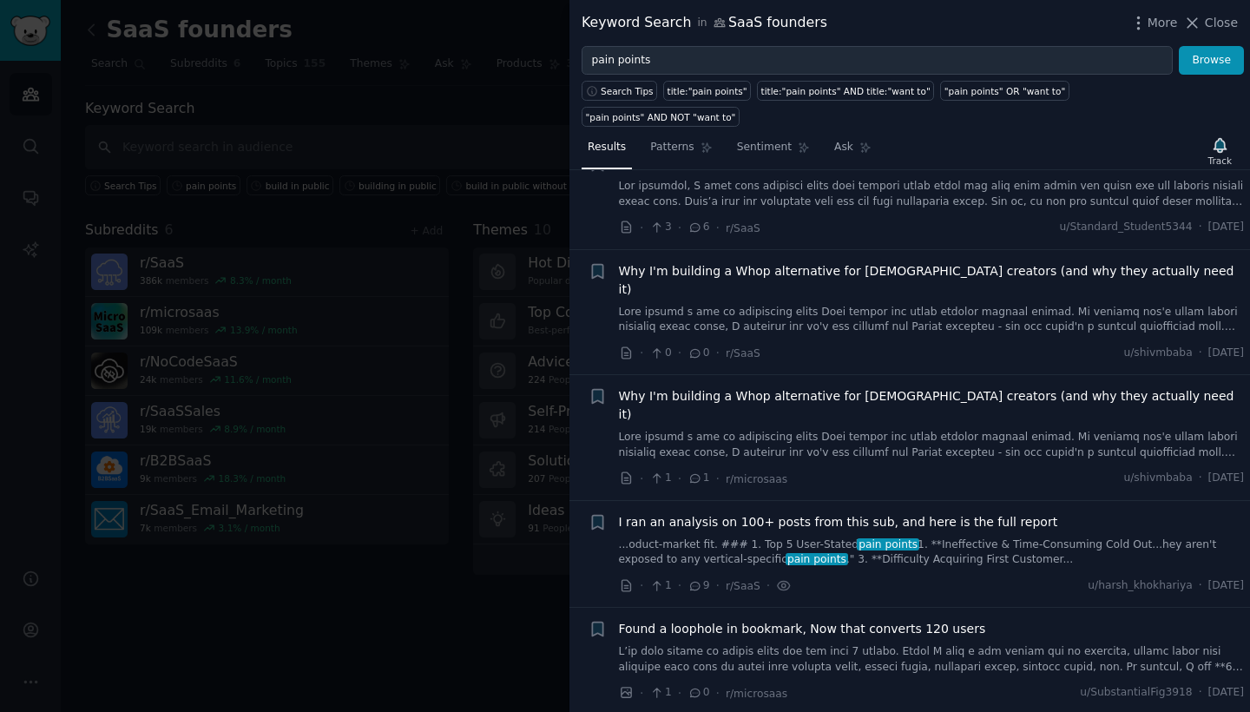
scroll to position [4644, 0]
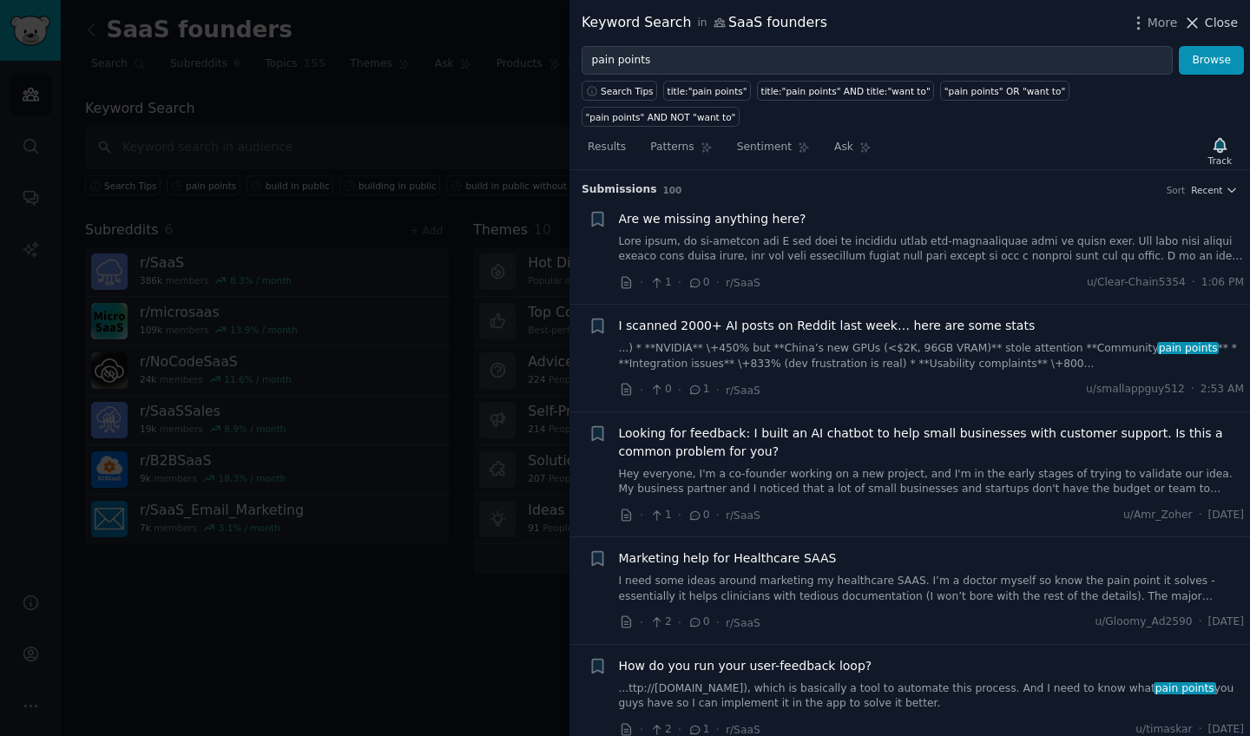
click at [1198, 24] on icon at bounding box center [1192, 23] width 18 height 18
